Goal: Information Seeking & Learning: Check status

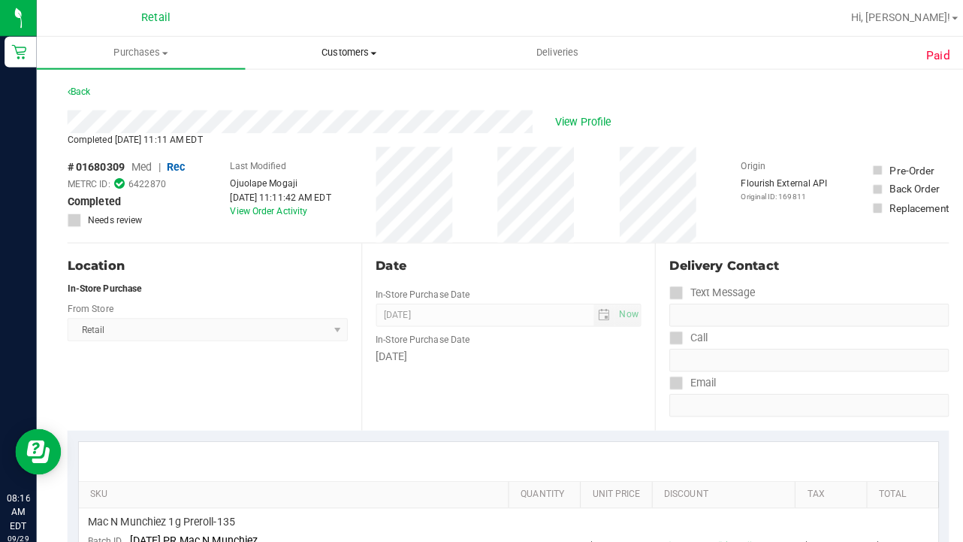
click at [348, 54] on span "Customers" at bounding box center [344, 52] width 204 height 14
click at [346, 88] on span "All customers" at bounding box center [295, 90] width 108 height 13
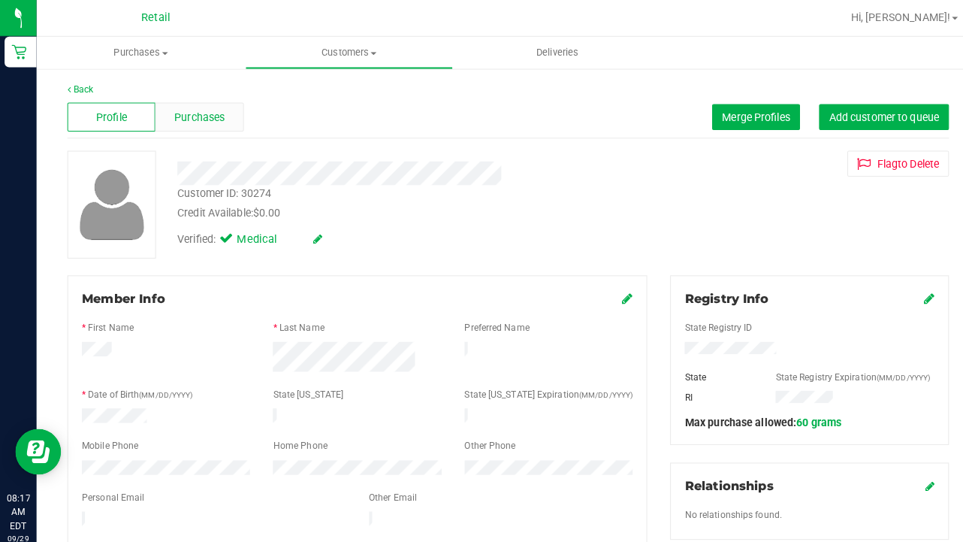
click at [200, 121] on span "Purchases" at bounding box center [196, 115] width 50 height 16
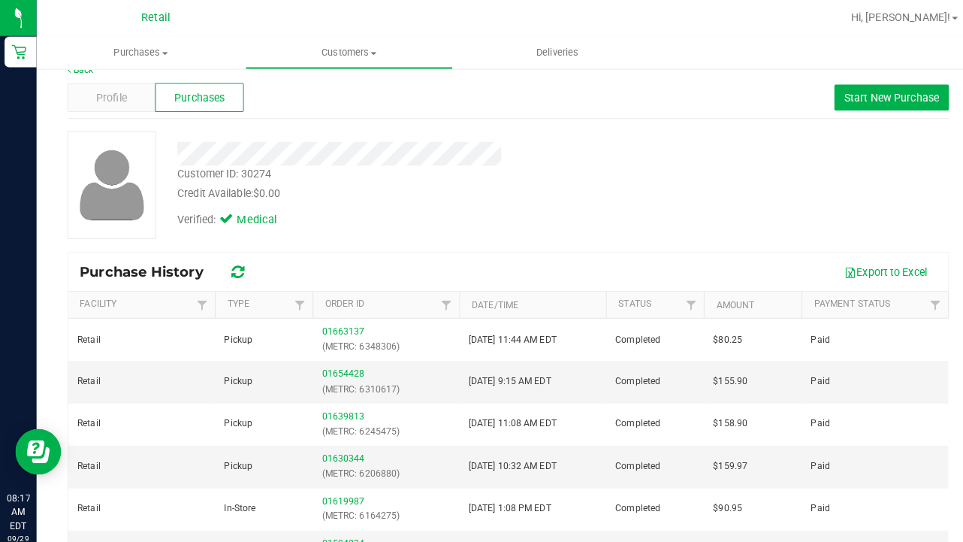
scroll to position [22, 0]
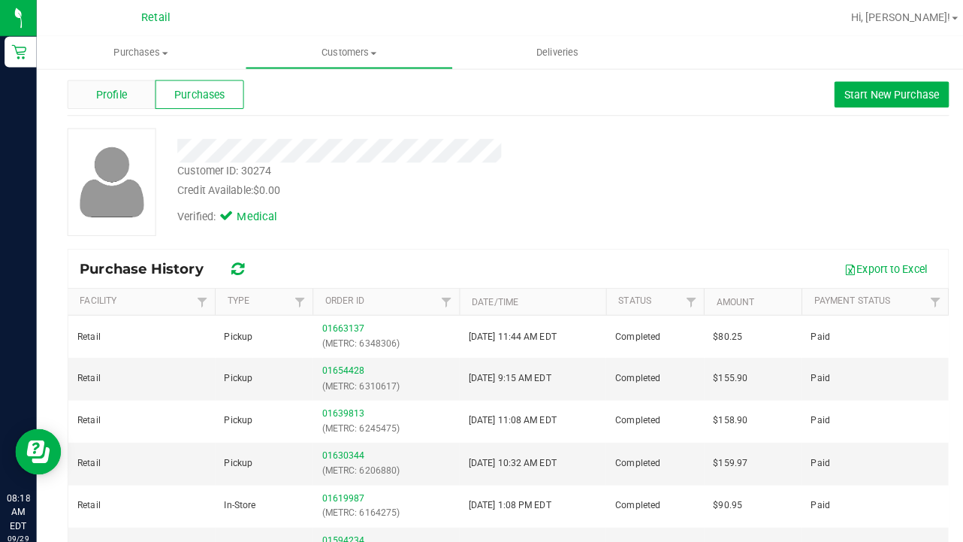
click at [128, 89] on div "Profile" at bounding box center [109, 93] width 86 height 29
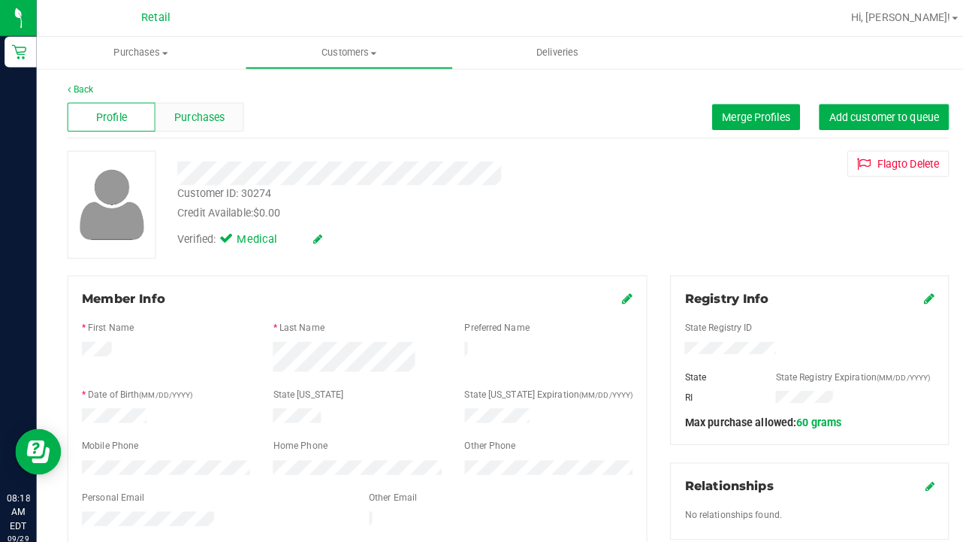
click at [207, 116] on span "Purchases" at bounding box center [196, 115] width 50 height 16
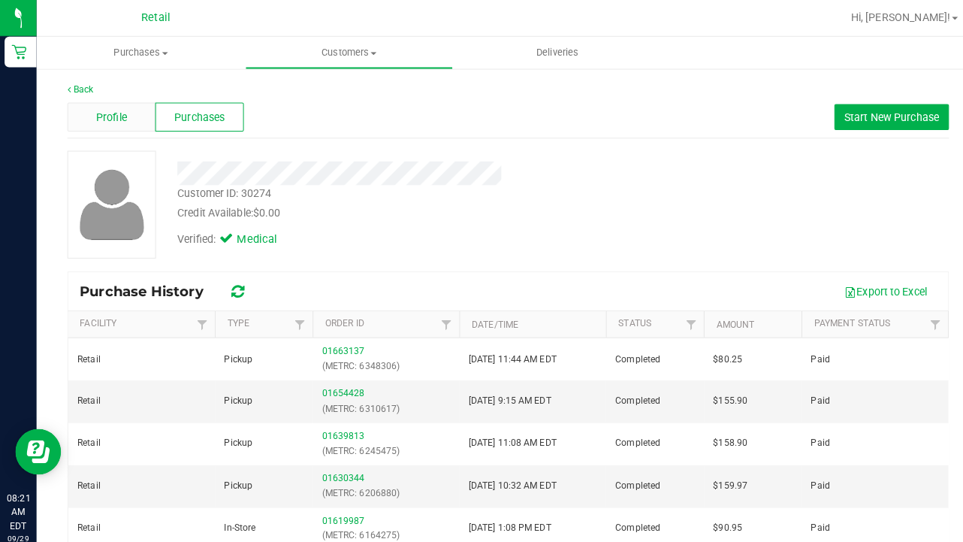
click at [104, 116] on span "Profile" at bounding box center [110, 115] width 30 height 16
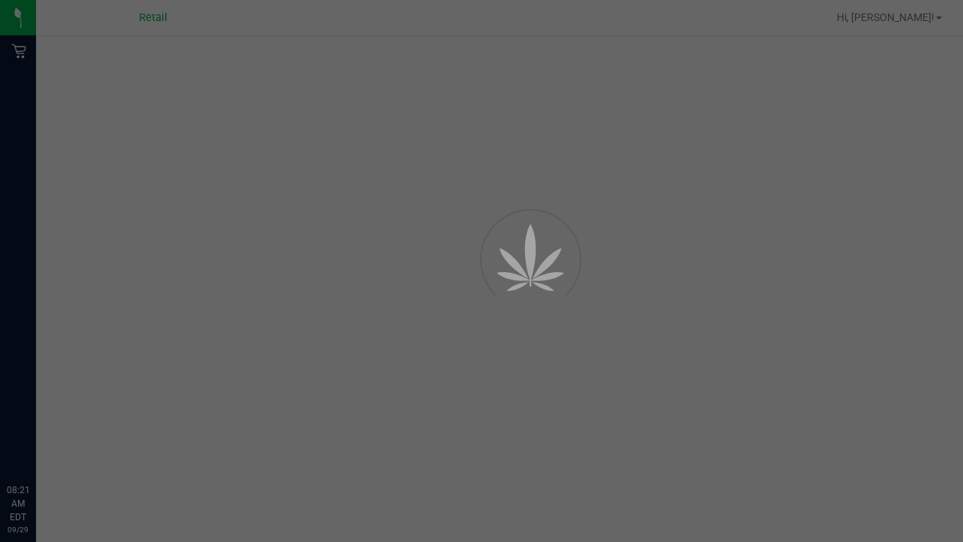
click at [225, 112] on div at bounding box center [481, 271] width 963 height 542
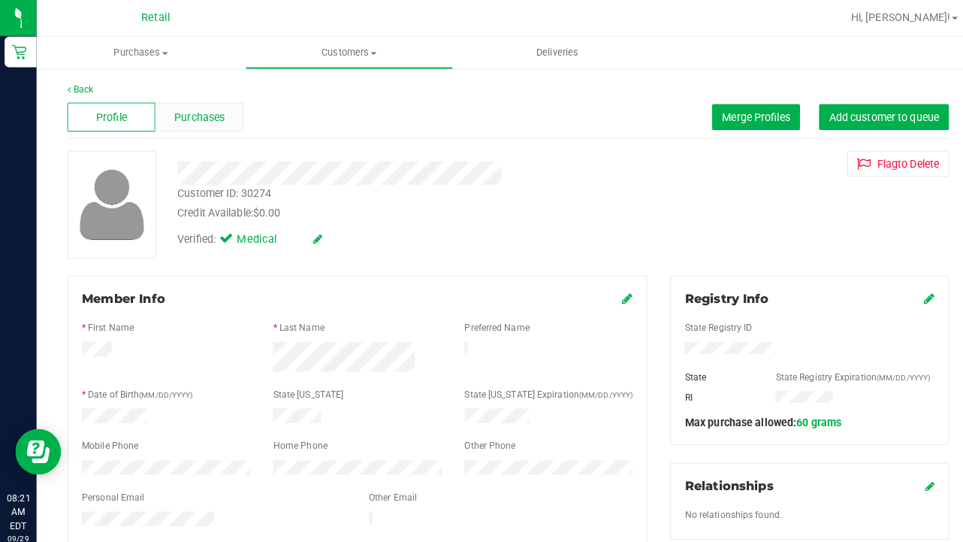
click at [224, 115] on div "Purchases" at bounding box center [195, 115] width 86 height 29
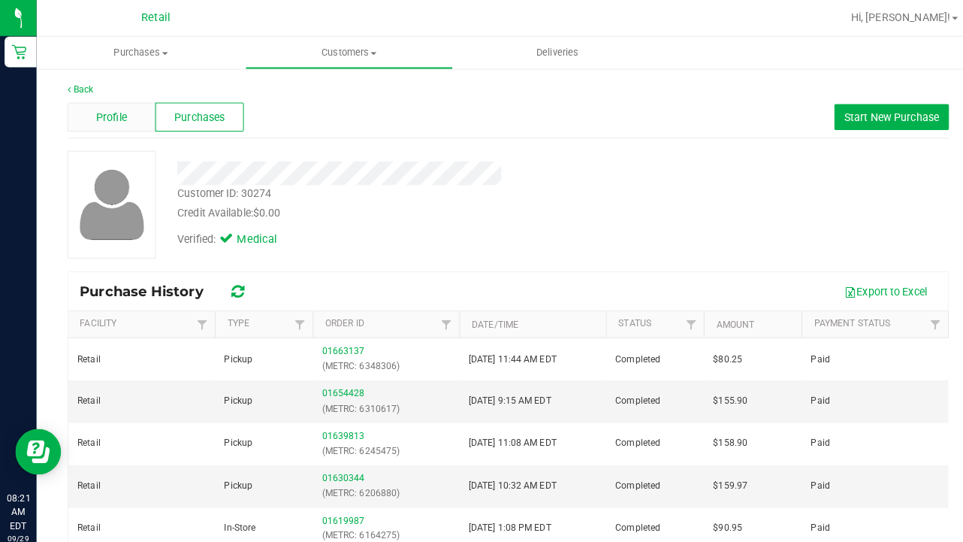
click at [105, 104] on div "Profile" at bounding box center [109, 115] width 86 height 29
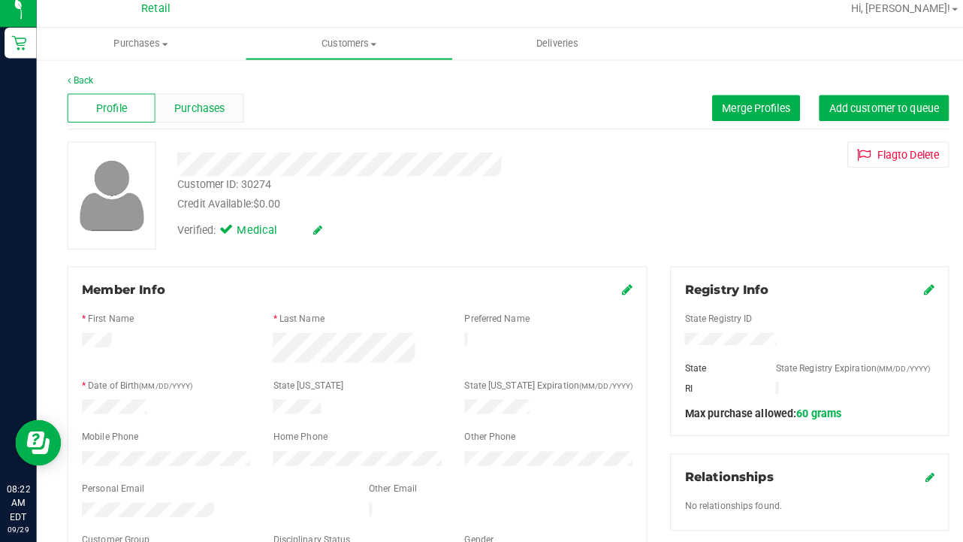
click at [207, 107] on span "Purchases" at bounding box center [196, 115] width 50 height 16
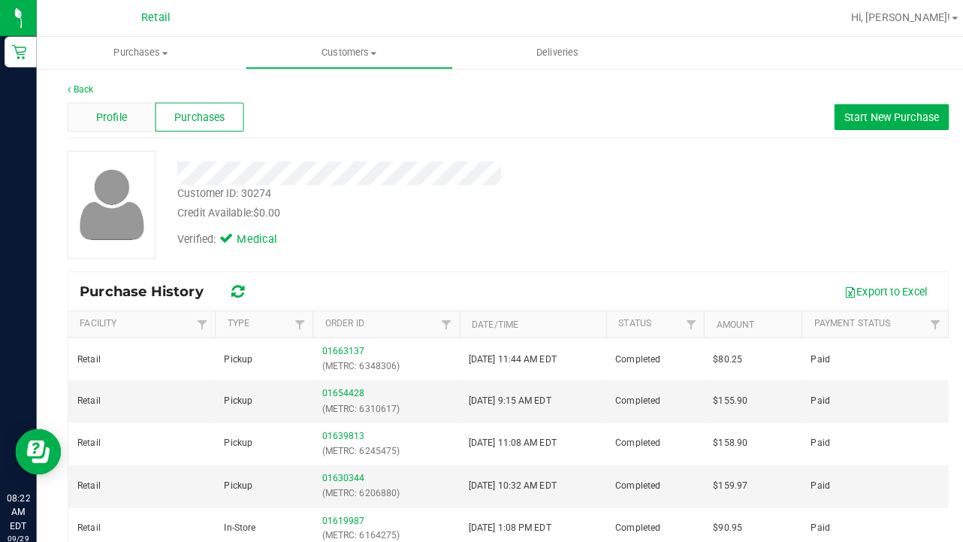
click at [119, 122] on span "Profile" at bounding box center [110, 115] width 30 height 16
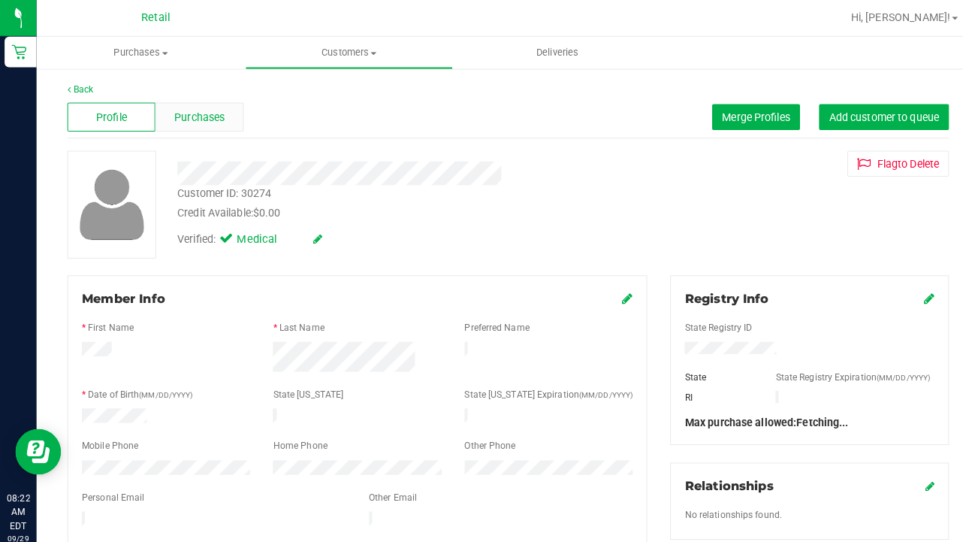
click at [207, 112] on span "Purchases" at bounding box center [196, 115] width 50 height 16
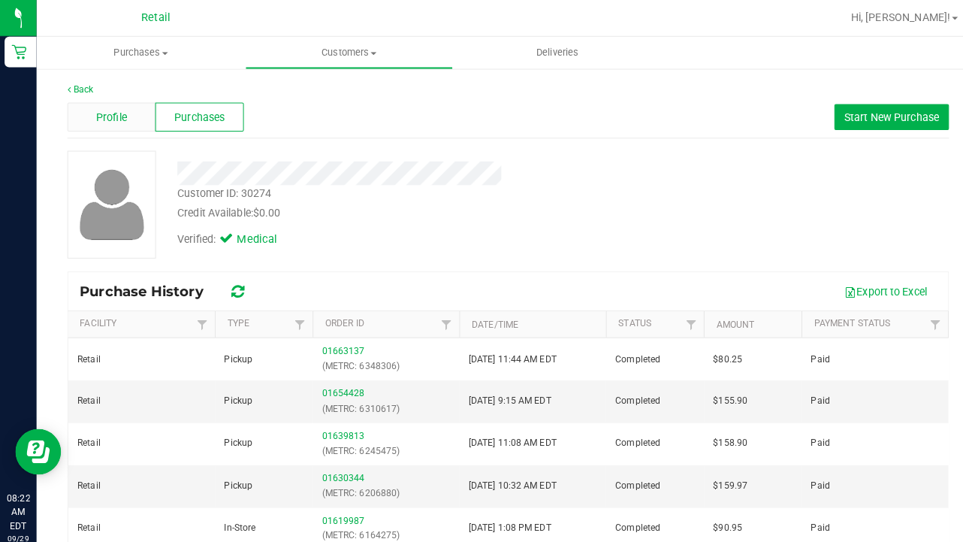
click at [128, 110] on div "Profile" at bounding box center [109, 115] width 86 height 29
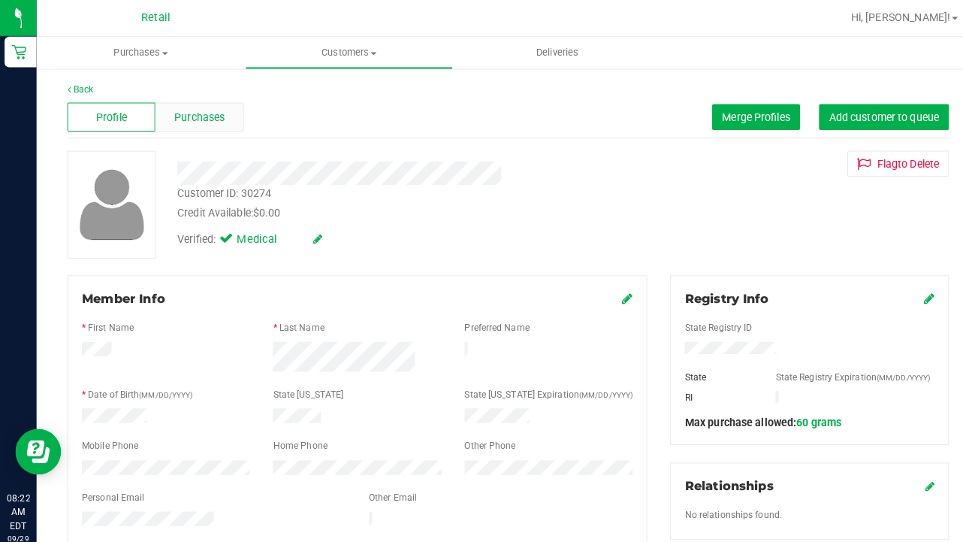
click at [217, 116] on span "Purchases" at bounding box center [196, 115] width 50 height 16
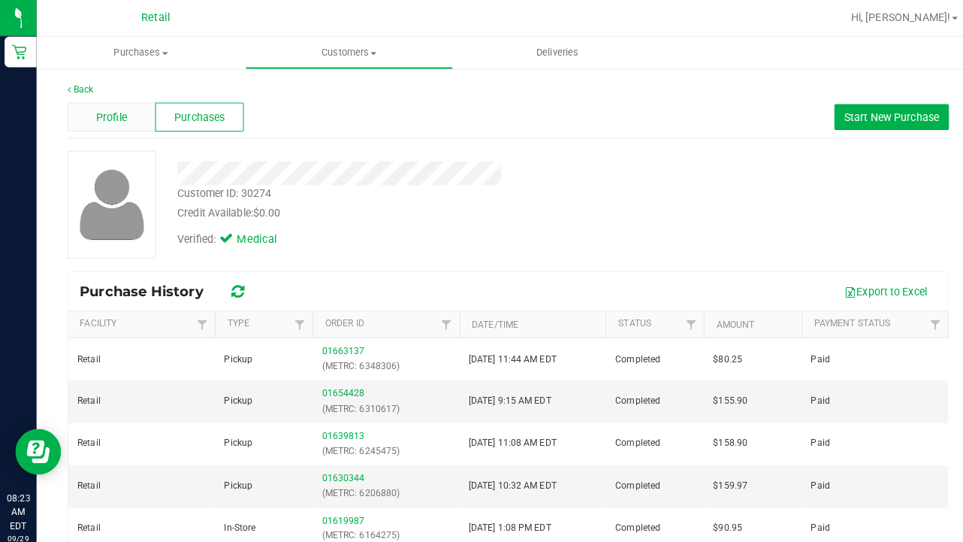
click at [116, 116] on span "Profile" at bounding box center [110, 115] width 30 height 16
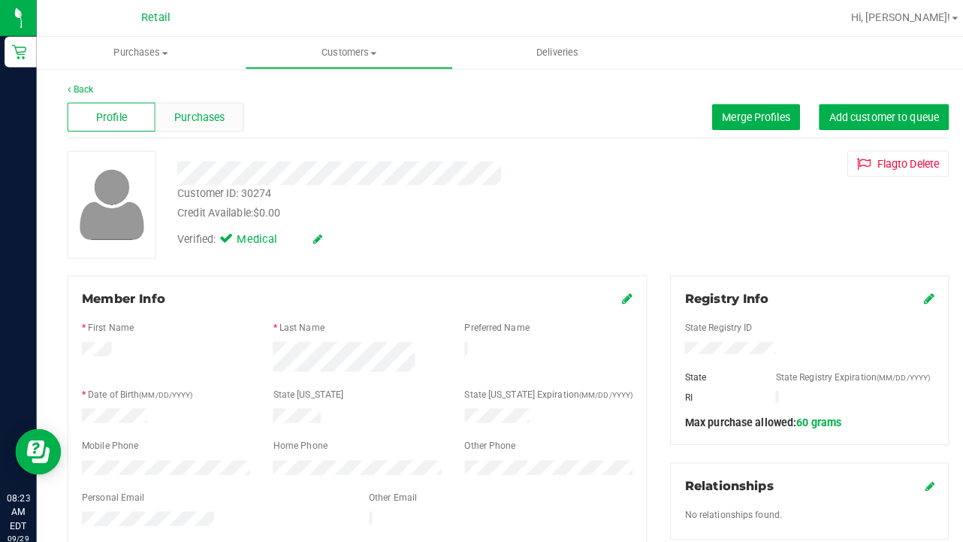
click at [195, 111] on span "Purchases" at bounding box center [196, 115] width 50 height 16
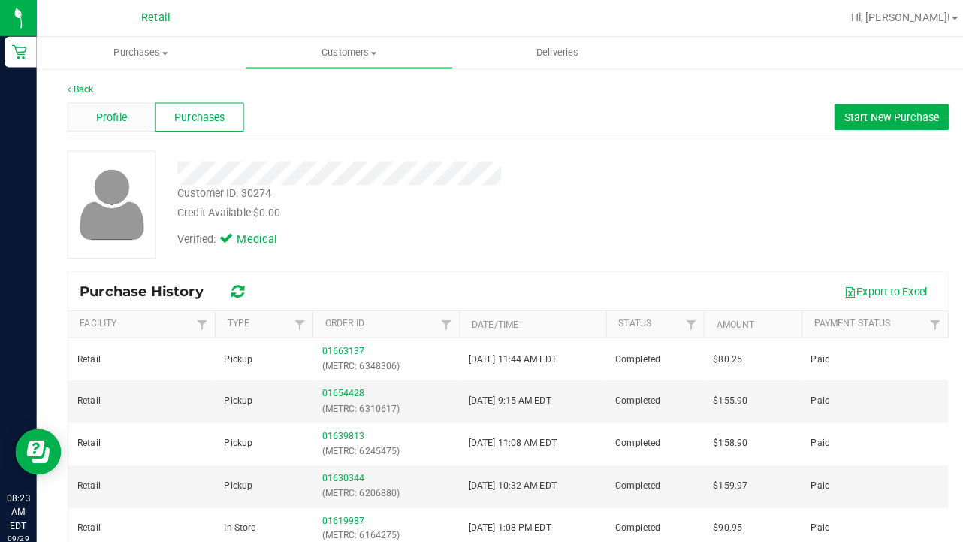
click at [126, 110] on div "Profile" at bounding box center [109, 115] width 86 height 29
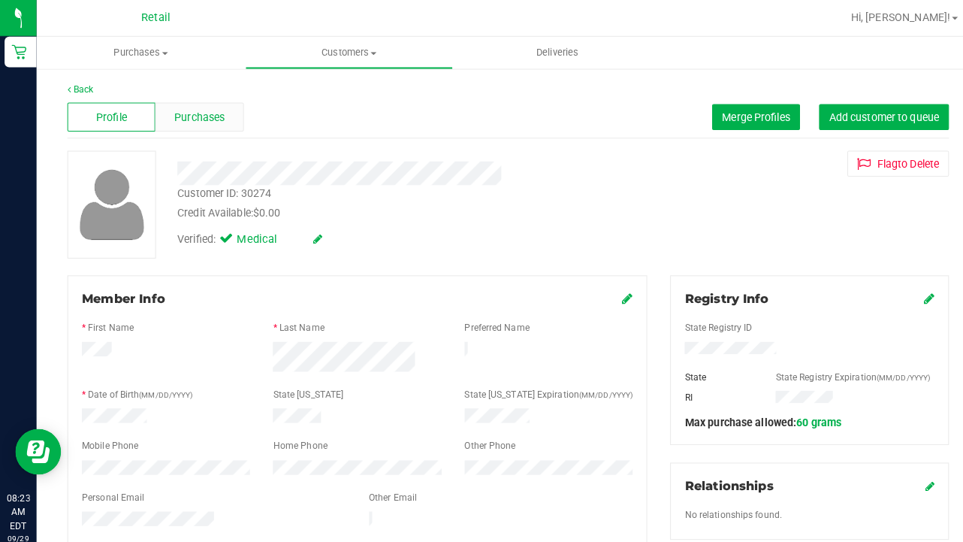
click at [175, 105] on div "Purchases" at bounding box center [195, 115] width 86 height 29
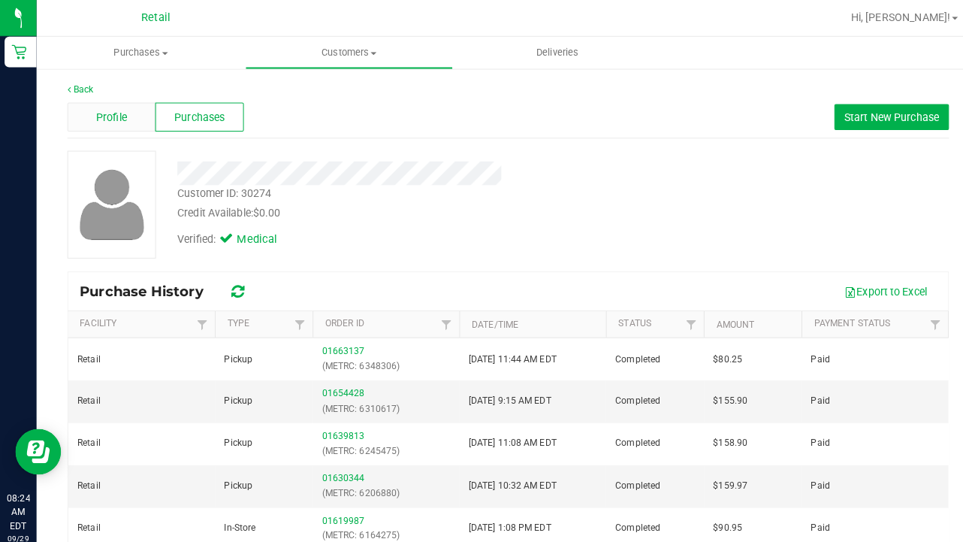
click at [134, 110] on div "Profile" at bounding box center [109, 115] width 86 height 29
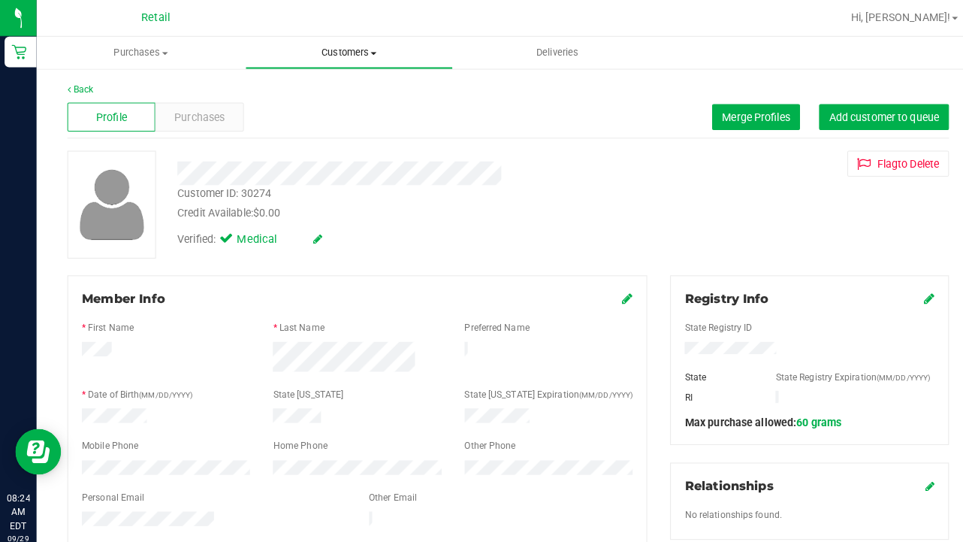
click at [344, 47] on span "Customers" at bounding box center [344, 52] width 204 height 14
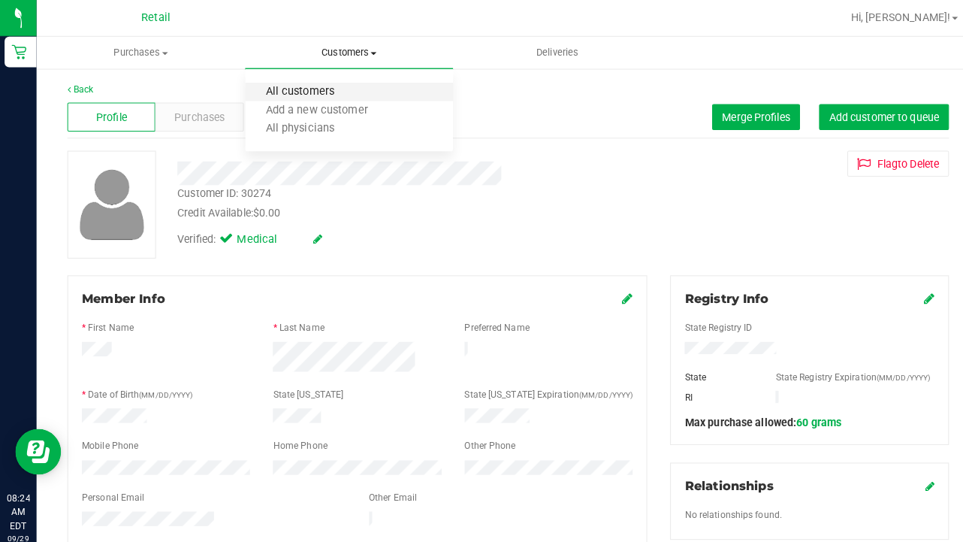
click at [337, 86] on span "All customers" at bounding box center [295, 90] width 108 height 13
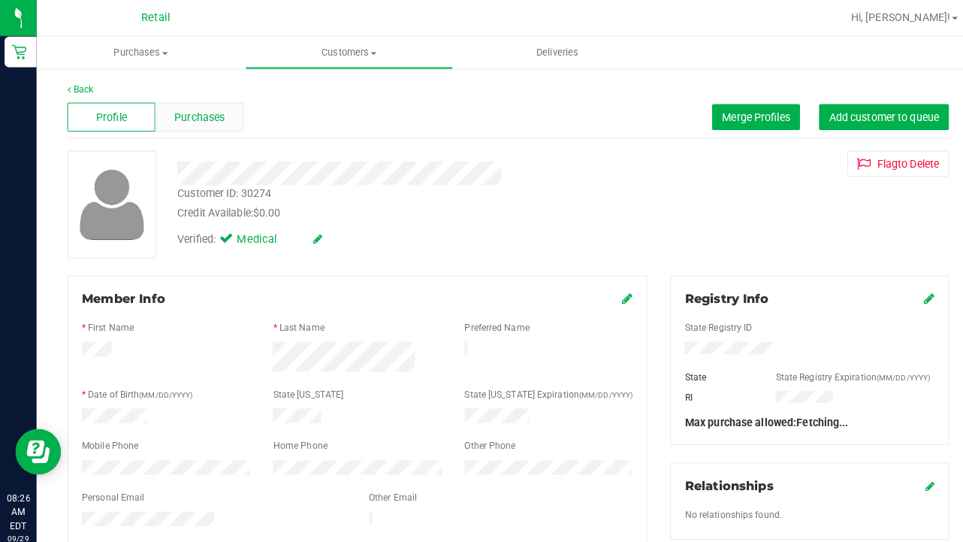
click at [212, 122] on span "Purchases" at bounding box center [196, 115] width 50 height 16
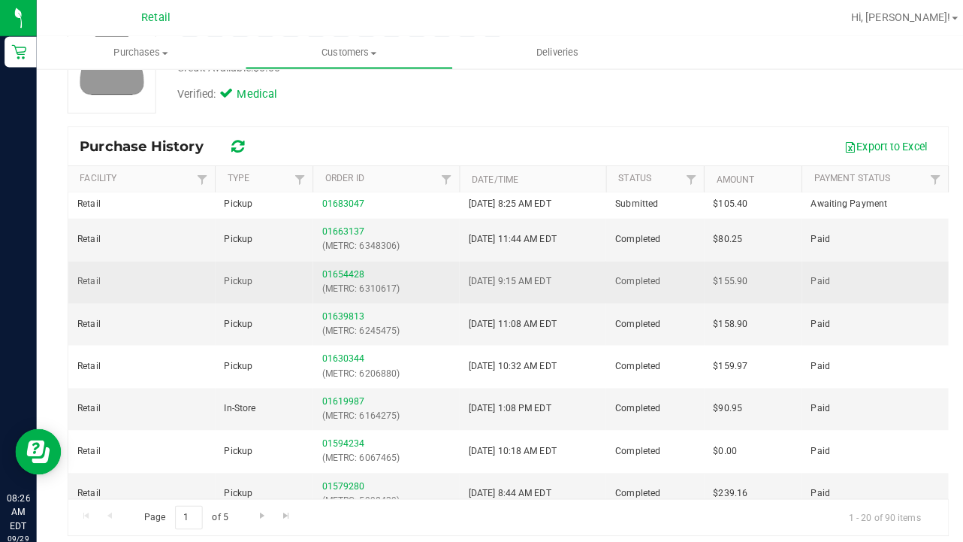
scroll to position [143, 0]
